Goal: Task Accomplishment & Management: Use online tool/utility

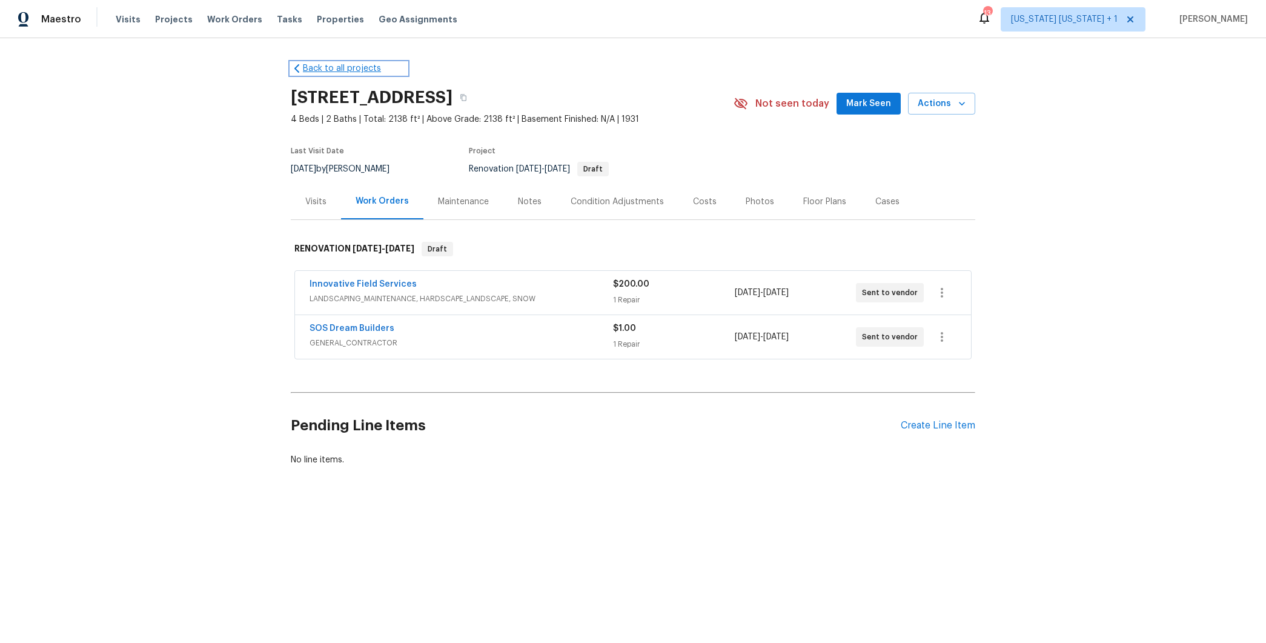
click at [333, 67] on link "Back to all projects" at bounding box center [349, 68] width 116 height 12
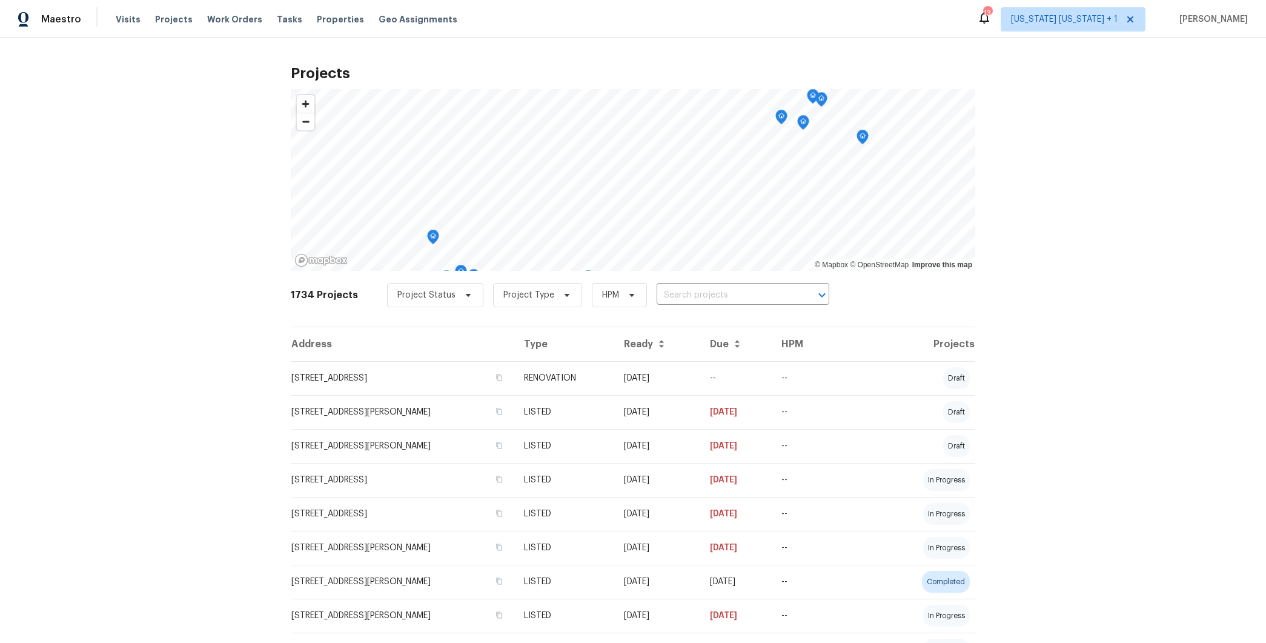
click at [692, 291] on input "text" at bounding box center [726, 295] width 139 height 19
type input "40 ing"
click at [687, 324] on li "40 Inglewood Ln, Matawan, NJ 07747" at bounding box center [730, 321] width 178 height 20
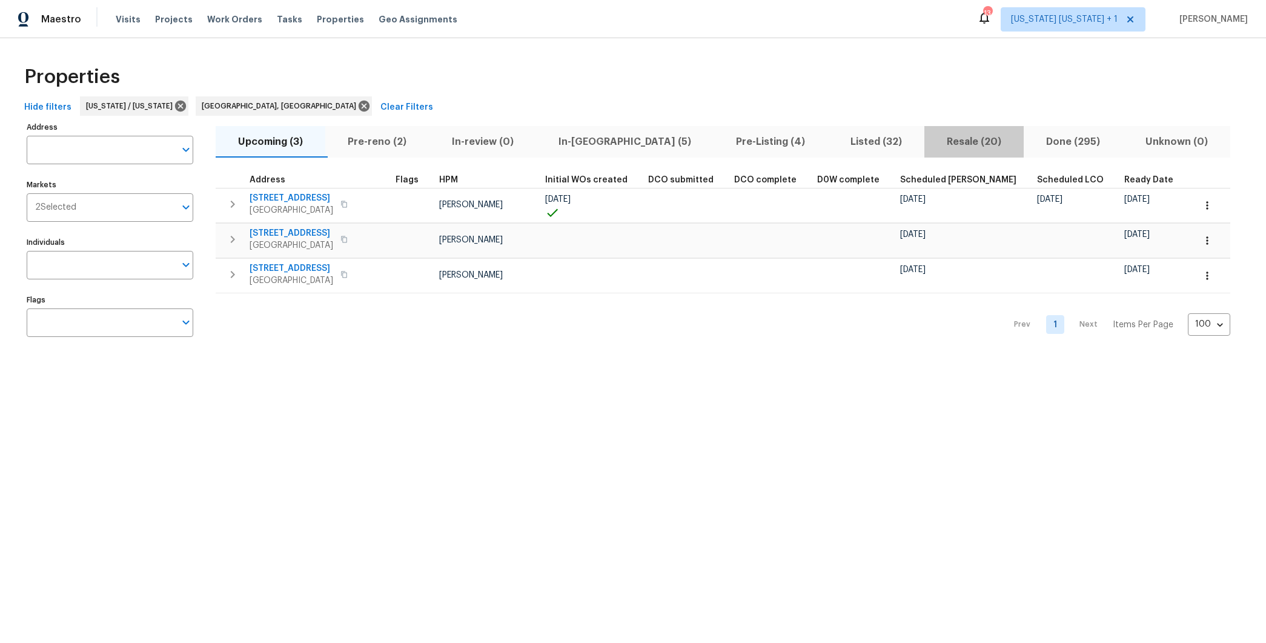
click at [932, 137] on span "Resale (20)" at bounding box center [974, 141] width 85 height 17
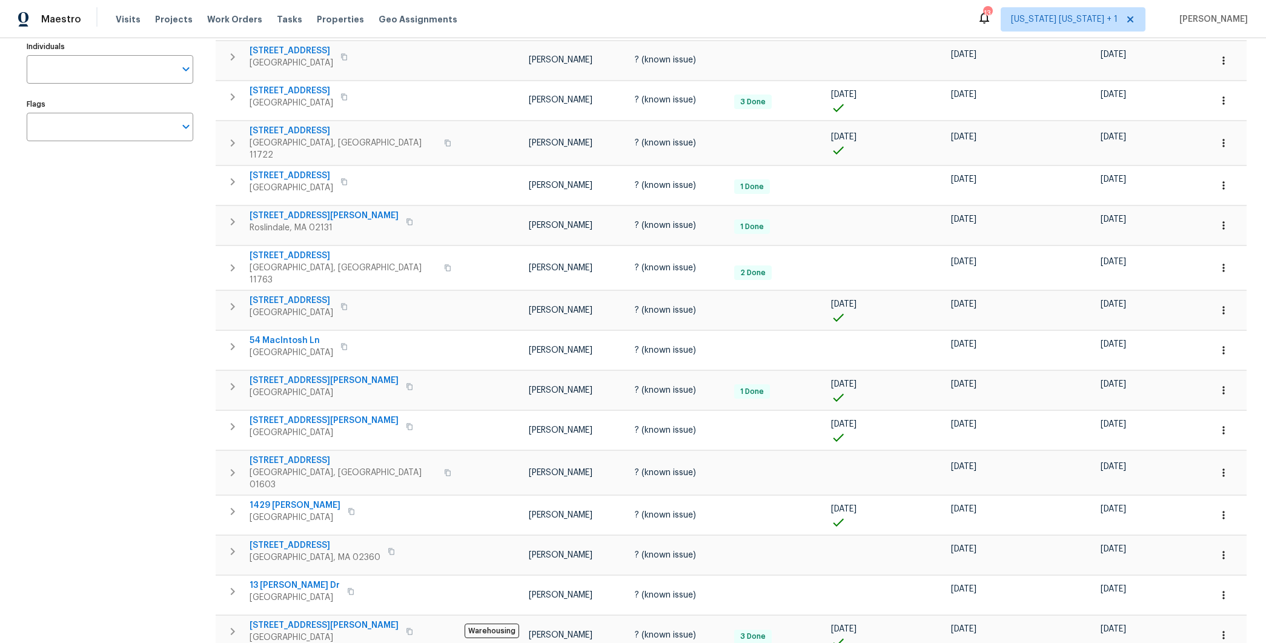
scroll to position [219, 0]
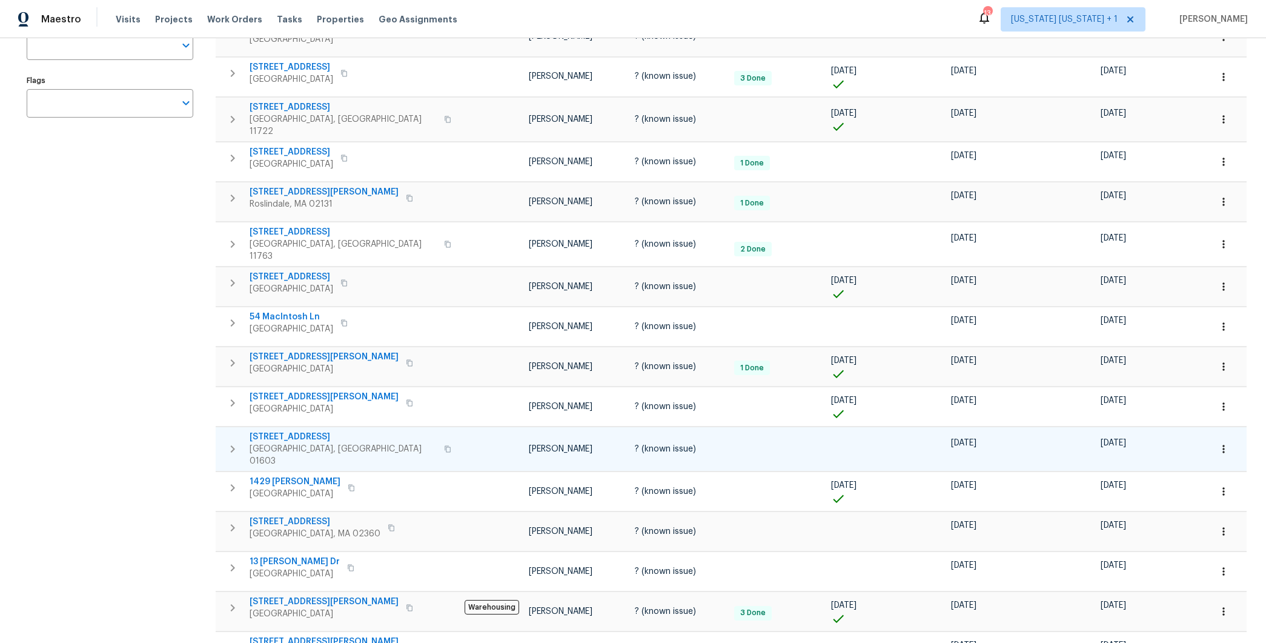
click at [291, 431] on span "[STREET_ADDRESS]" at bounding box center [343, 437] width 187 height 12
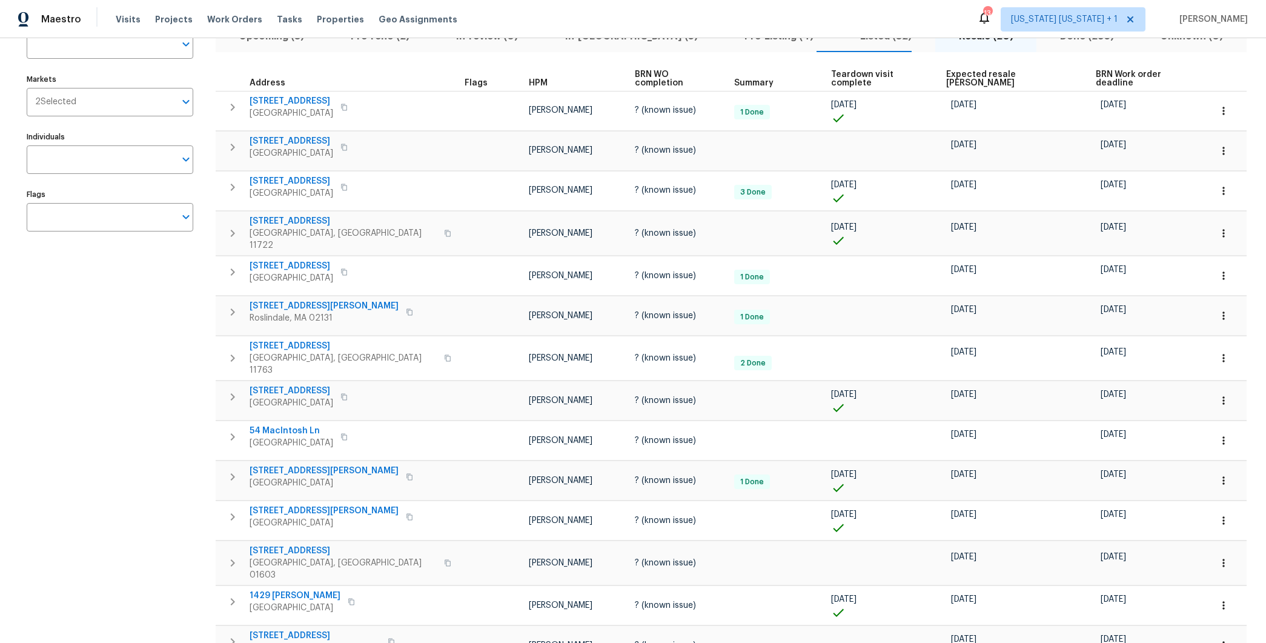
scroll to position [28, 0]
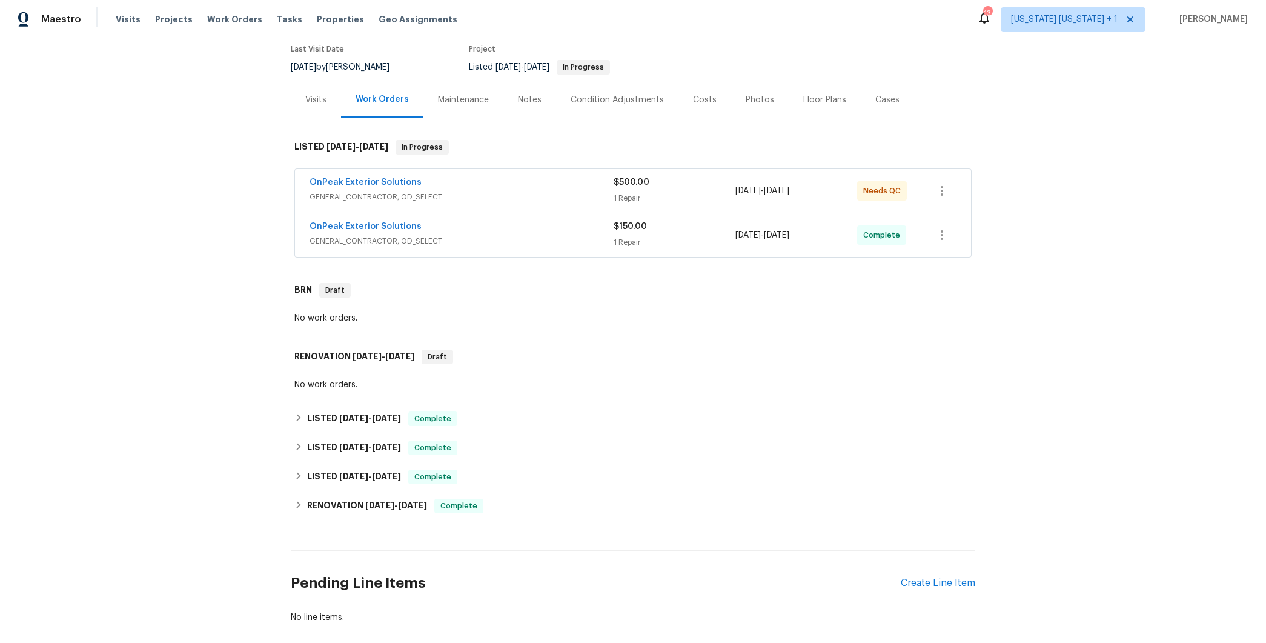
scroll to position [102, 0]
click at [457, 179] on div "OnPeak Exterior Solutions" at bounding box center [462, 183] width 304 height 15
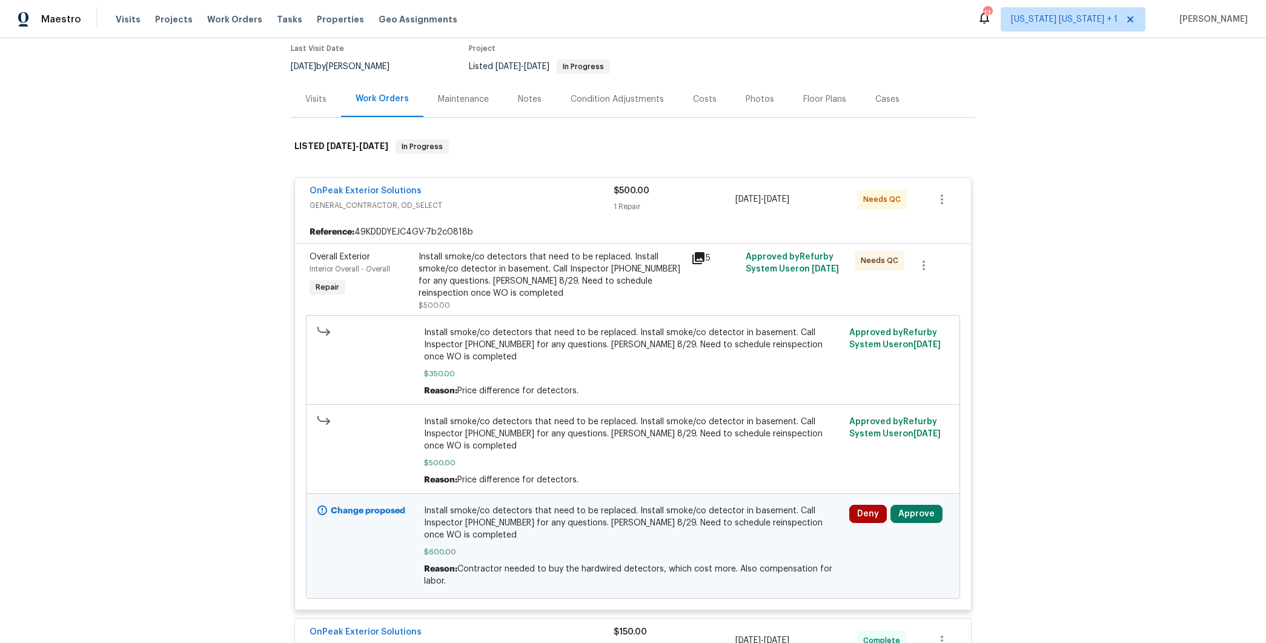
click at [388, 185] on span "OnPeak Exterior Solutions" at bounding box center [366, 191] width 112 height 12
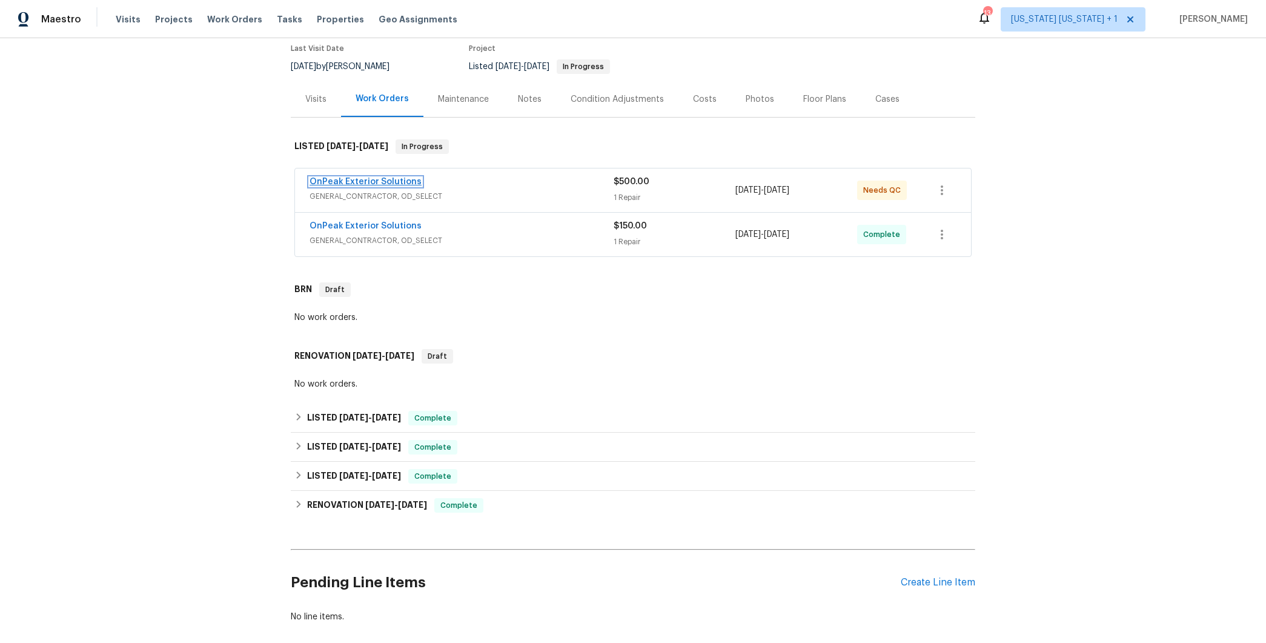
click at [388, 181] on link "OnPeak Exterior Solutions" at bounding box center [366, 182] width 112 height 8
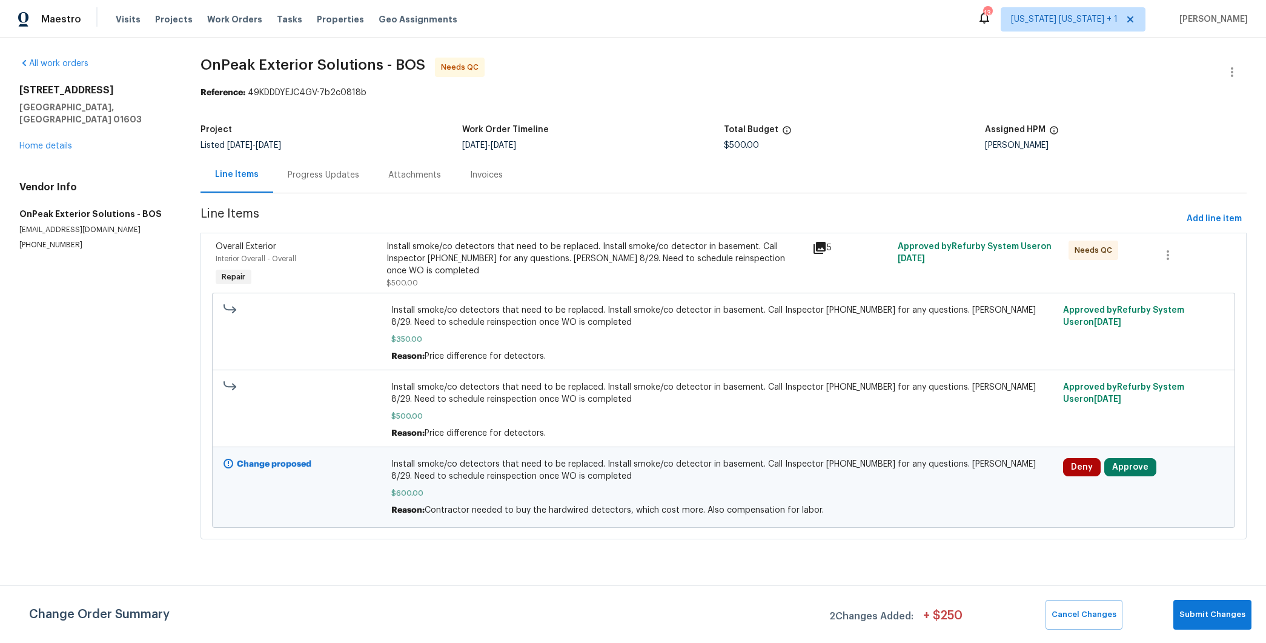
click at [330, 181] on div "Progress Updates" at bounding box center [324, 175] width 72 height 12
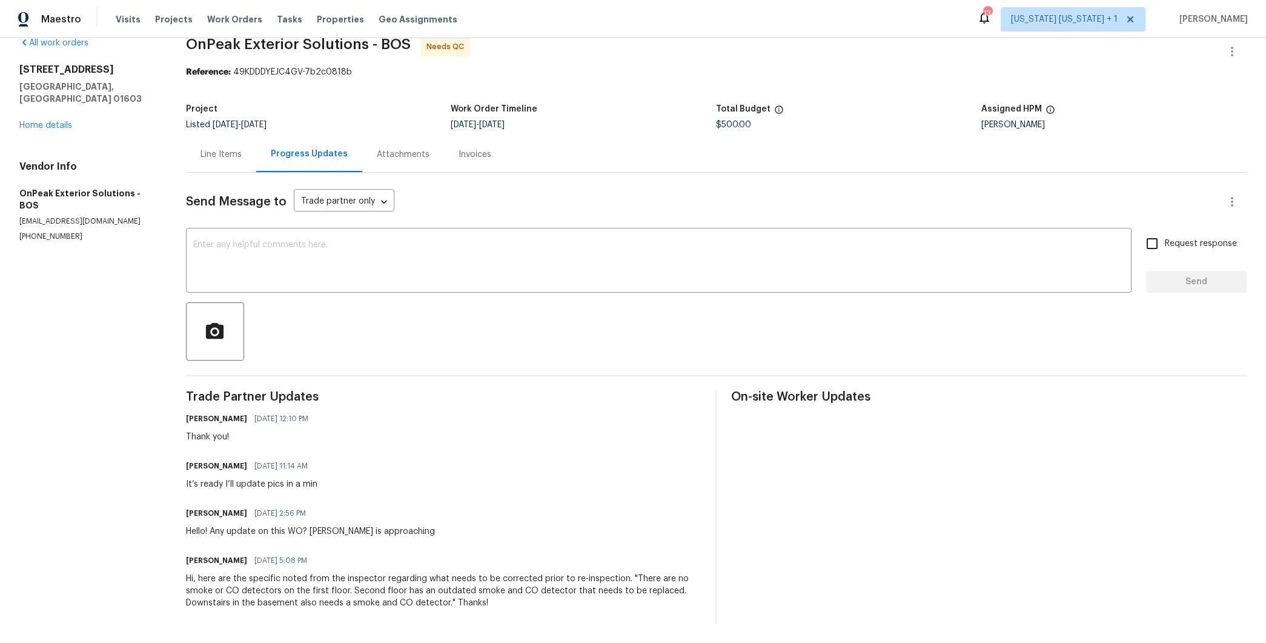
scroll to position [32, 0]
click at [237, 150] on div "Line Items" at bounding box center [221, 154] width 70 height 36
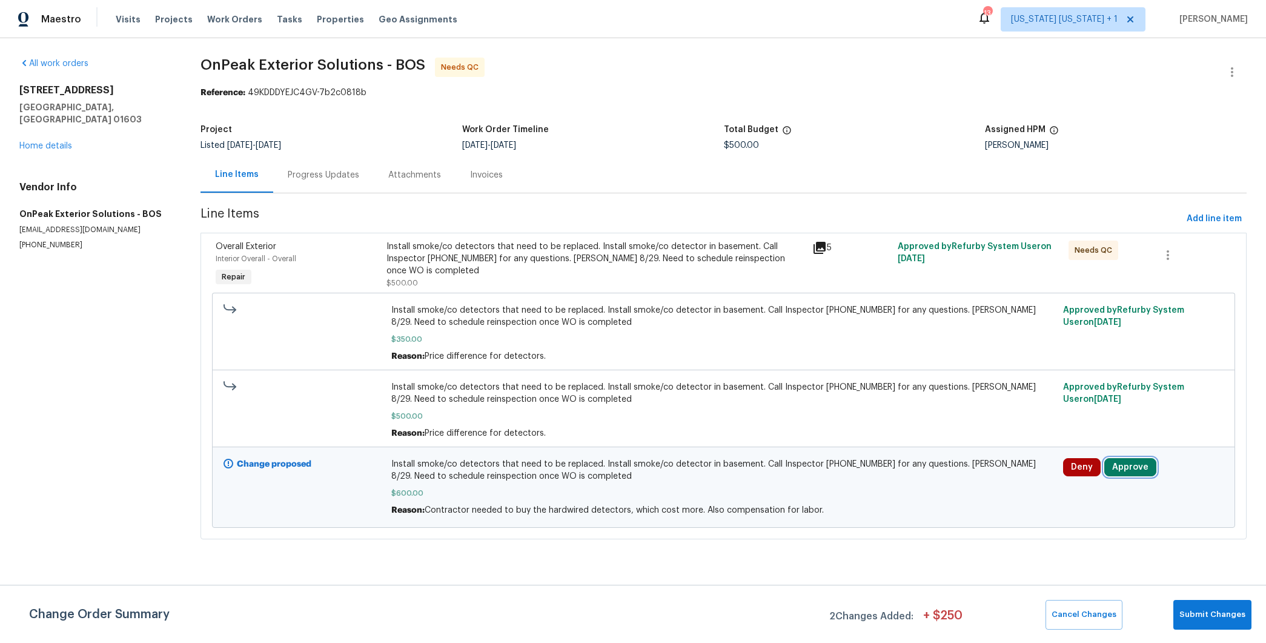
click at [1111, 467] on button "Approve" at bounding box center [1131, 467] width 52 height 18
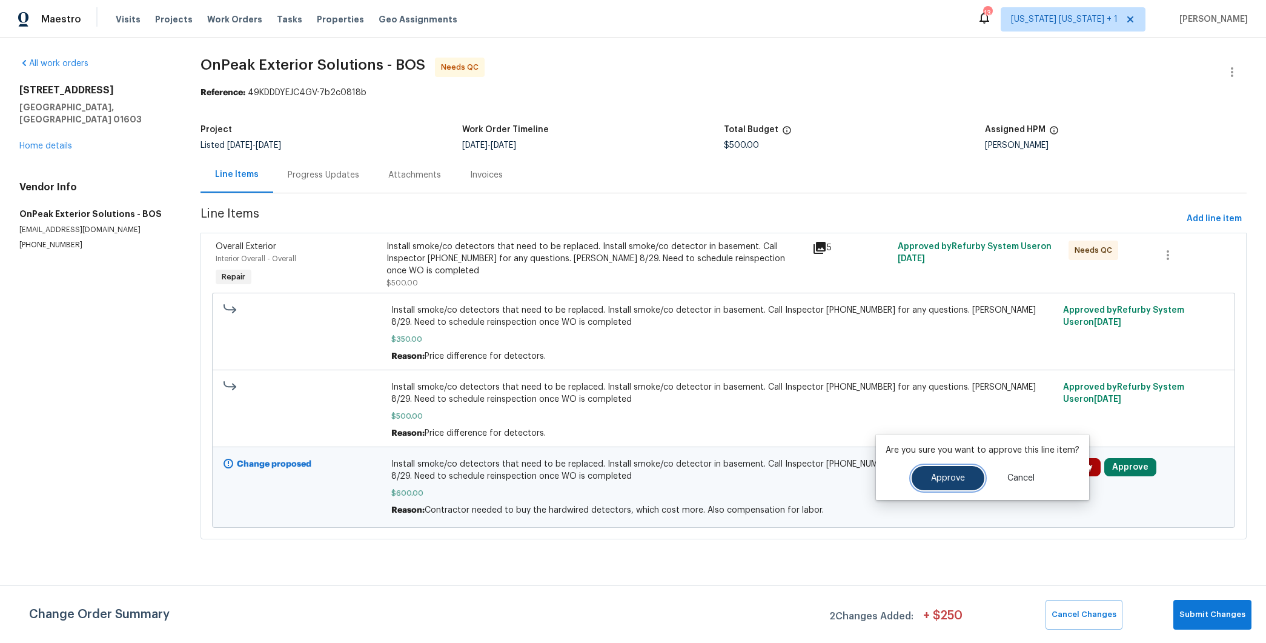
click at [950, 477] on span "Approve" at bounding box center [948, 478] width 34 height 9
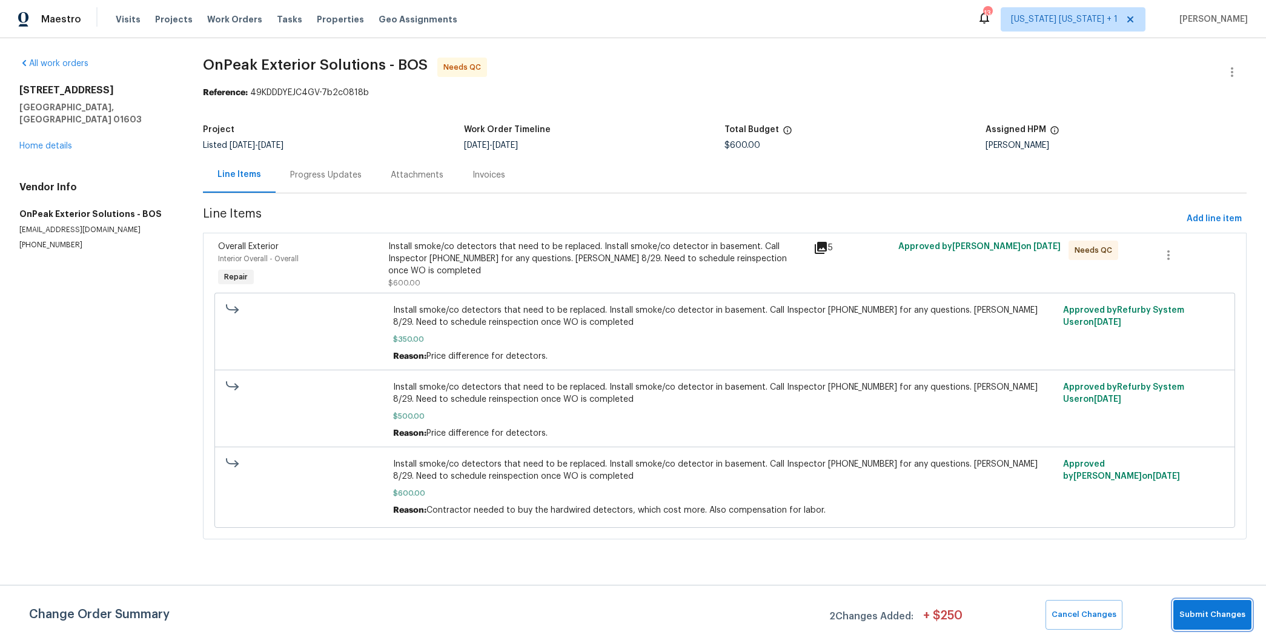
click at [1199, 614] on span "Submit Changes" at bounding box center [1213, 615] width 66 height 14
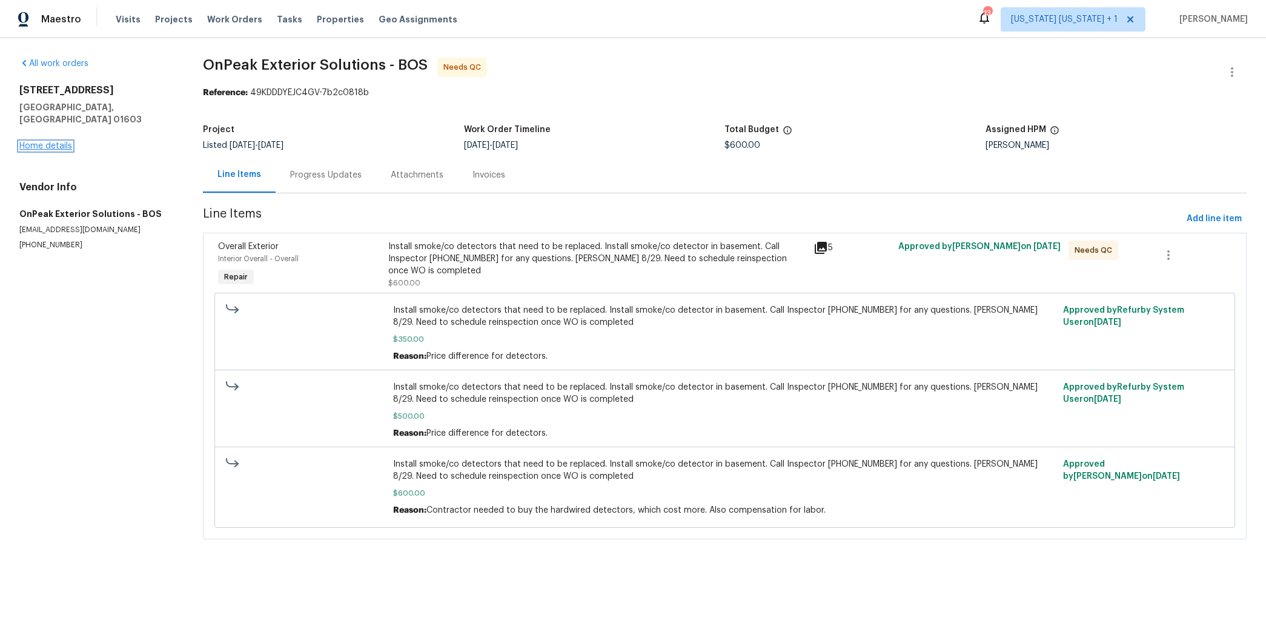
click at [38, 142] on link "Home details" at bounding box center [45, 146] width 53 height 8
